Goal: Download file/media

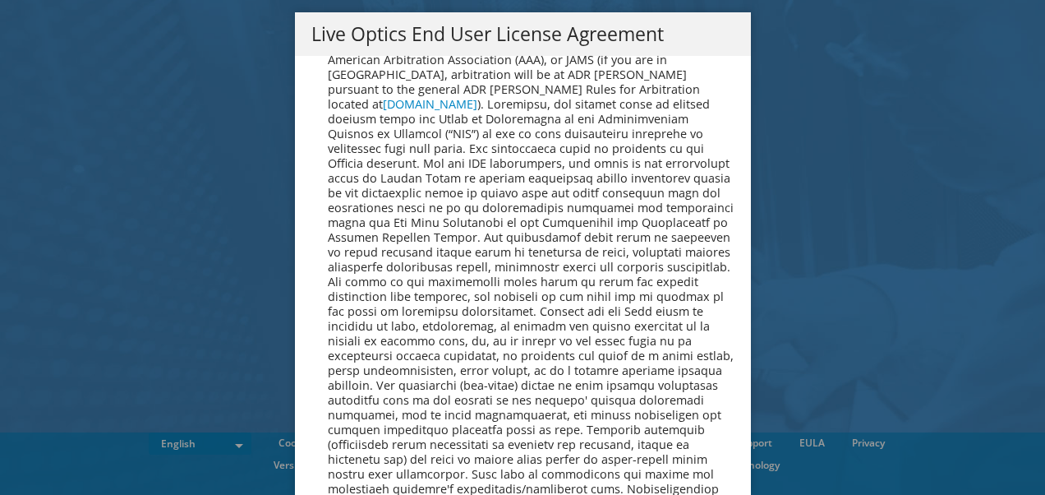
scroll to position [6215, 0]
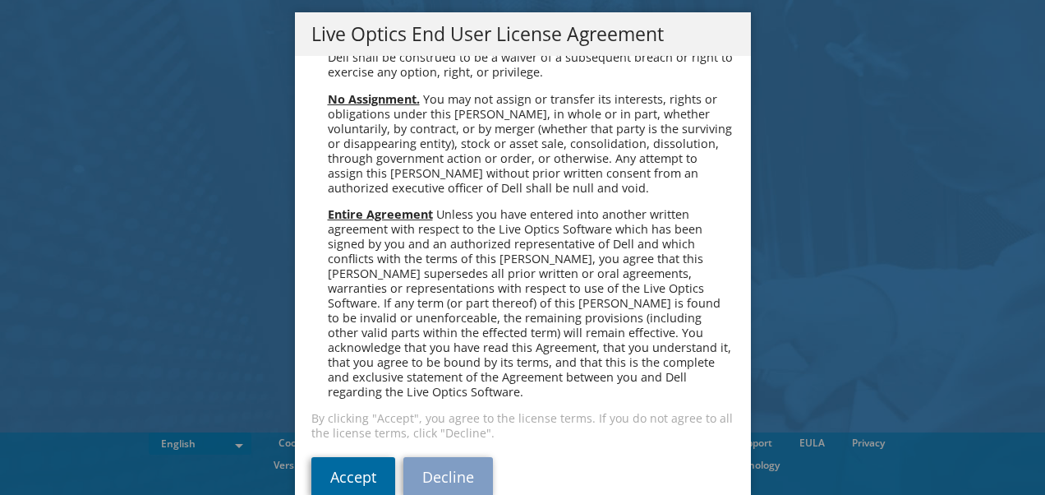
click at [356, 457] on link "Accept" at bounding box center [353, 476] width 84 height 39
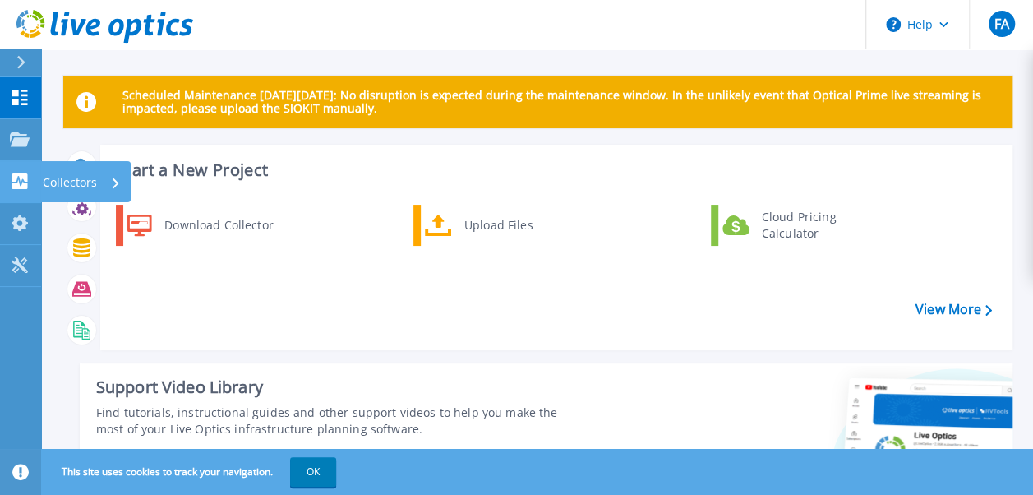
click at [48, 182] on p "Collectors" at bounding box center [70, 182] width 54 height 43
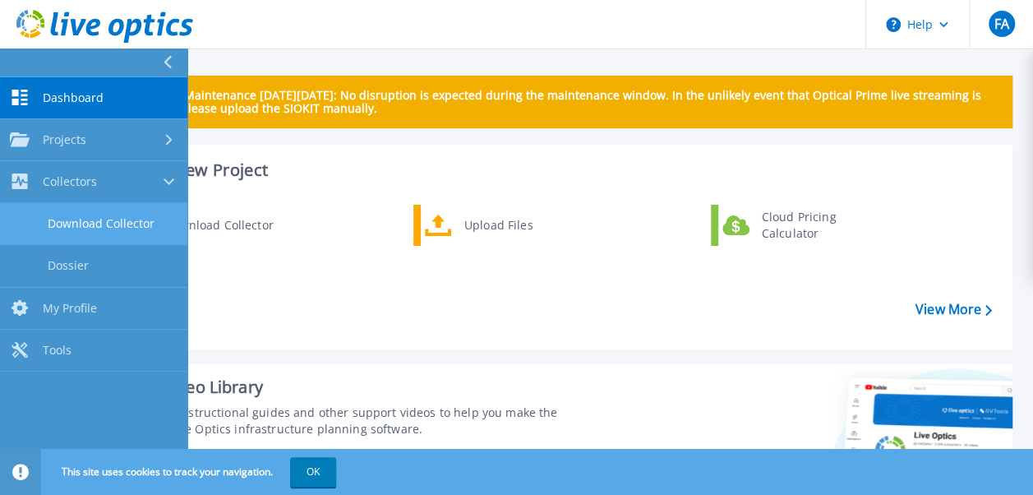
click at [74, 216] on link "Download Collector" at bounding box center [93, 224] width 187 height 42
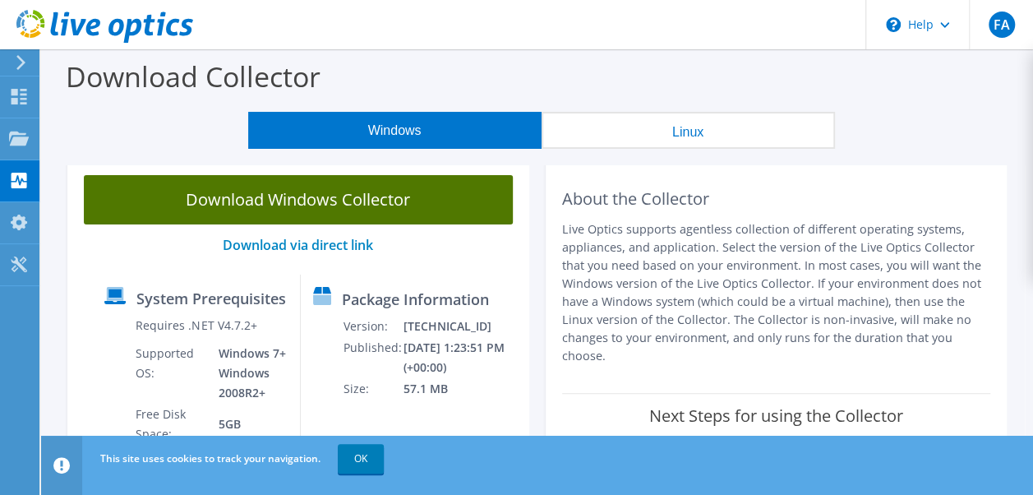
click at [390, 209] on link "Download Windows Collector" at bounding box center [298, 199] width 429 height 49
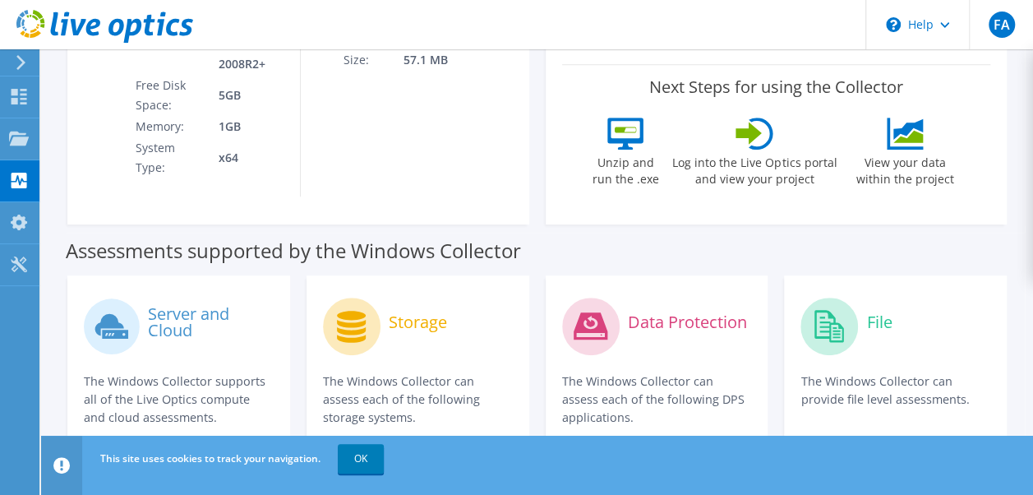
scroll to position [411, 0]
